Goal: Use online tool/utility: Utilize a website feature to perform a specific function

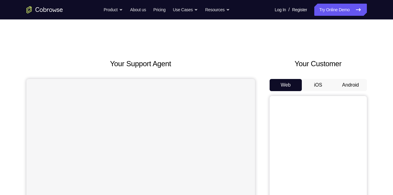
click at [357, 87] on button "Android" at bounding box center [350, 85] width 32 height 12
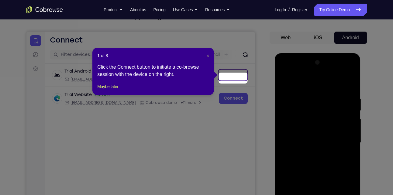
scroll to position [44, 0]
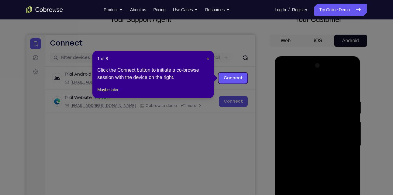
click at [207, 59] on span "×" at bounding box center [207, 58] width 2 height 5
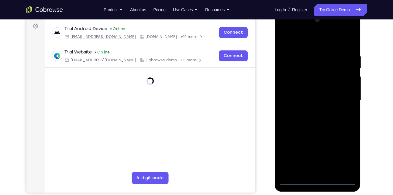
scroll to position [92, 0]
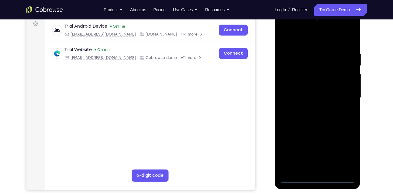
click at [313, 176] on div at bounding box center [317, 98] width 77 height 170
click at [316, 177] on div at bounding box center [317, 98] width 77 height 170
click at [344, 149] on div at bounding box center [317, 98] width 77 height 170
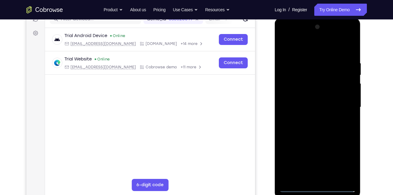
scroll to position [80, 0]
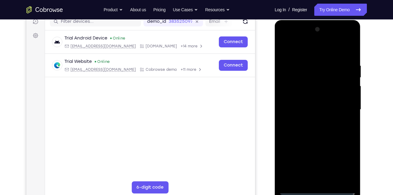
click at [319, 48] on div at bounding box center [317, 110] width 77 height 170
click at [291, 92] on div at bounding box center [317, 110] width 77 height 170
click at [311, 107] on div at bounding box center [317, 110] width 77 height 170
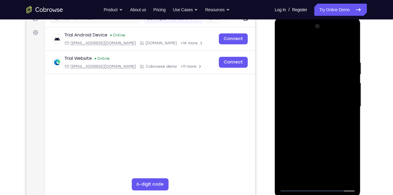
click at [317, 95] on div at bounding box center [317, 107] width 77 height 170
click at [304, 111] on div at bounding box center [317, 107] width 77 height 170
click at [347, 46] on div at bounding box center [317, 107] width 77 height 170
click at [297, 127] on div at bounding box center [317, 107] width 77 height 170
click at [284, 34] on div at bounding box center [317, 107] width 77 height 170
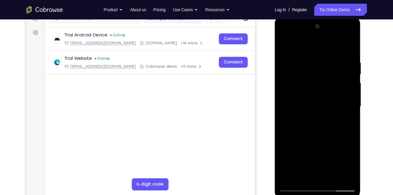
click at [291, 89] on div at bounding box center [317, 107] width 77 height 170
click at [314, 104] on div at bounding box center [317, 107] width 77 height 170
click at [313, 172] on div at bounding box center [317, 107] width 77 height 170
click at [349, 119] on div at bounding box center [317, 107] width 77 height 170
click at [326, 107] on div at bounding box center [317, 107] width 77 height 170
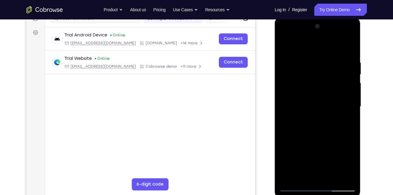
click at [326, 133] on div at bounding box center [317, 107] width 77 height 170
click at [352, 33] on div at bounding box center [317, 107] width 77 height 170
